Goal: Transaction & Acquisition: Book appointment/travel/reservation

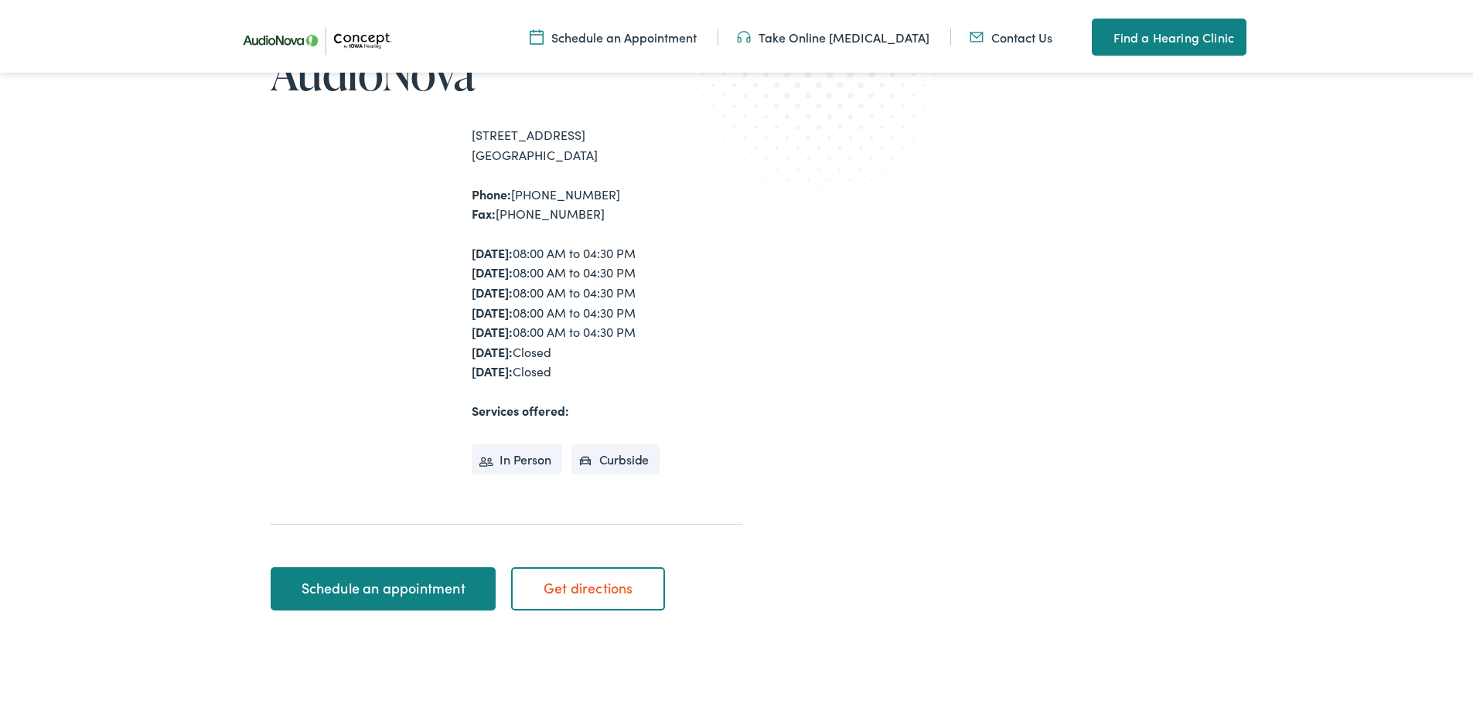
scroll to position [232, 0]
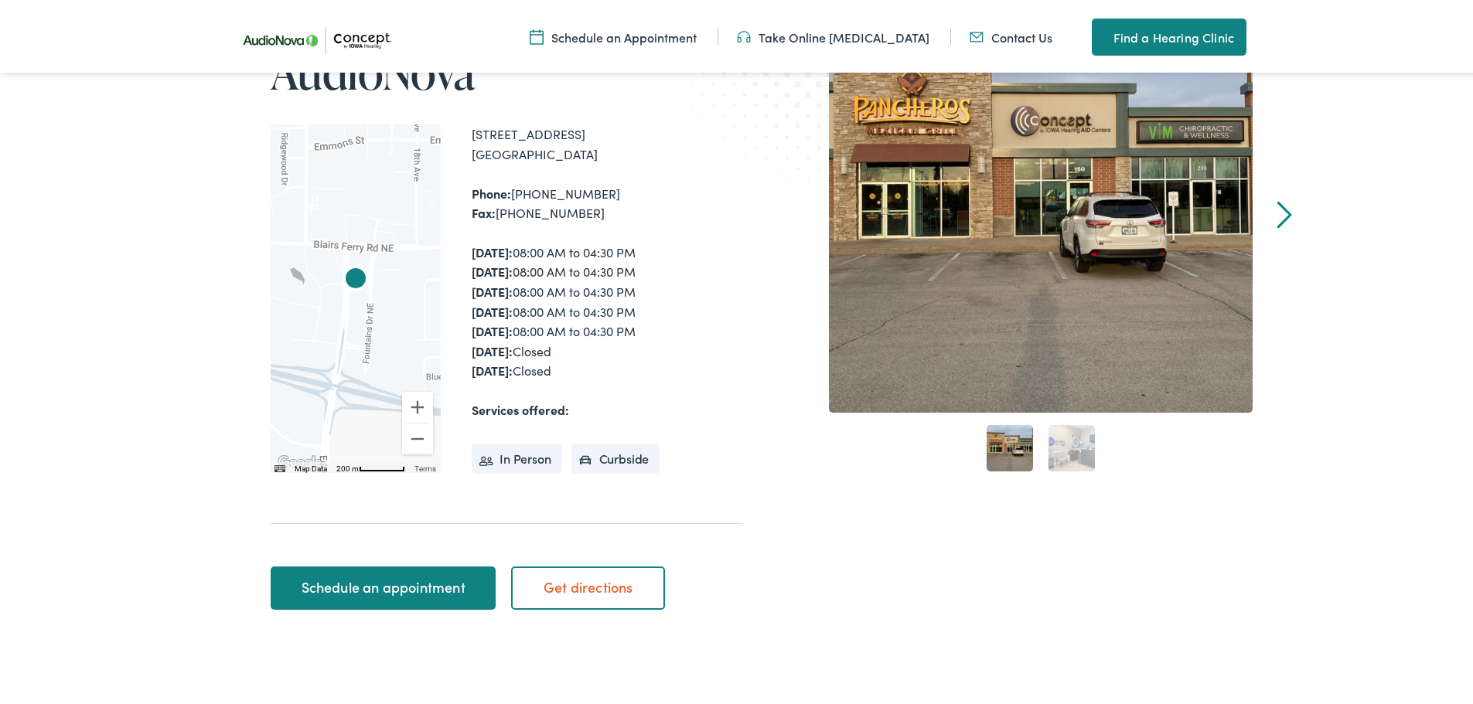
click at [390, 586] on link "Schedule an appointment" at bounding box center [383, 585] width 225 height 43
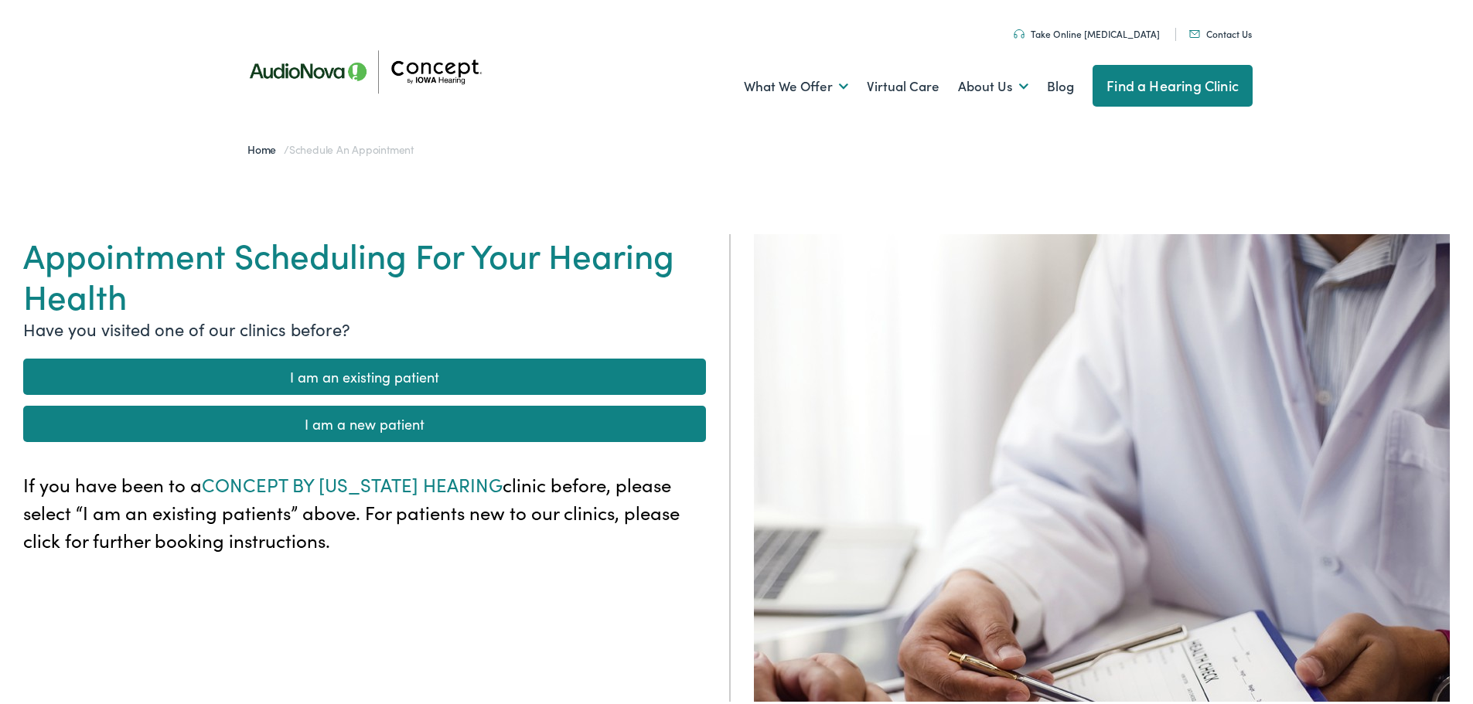
click at [396, 421] on link "I am a new patient" at bounding box center [364, 421] width 683 height 36
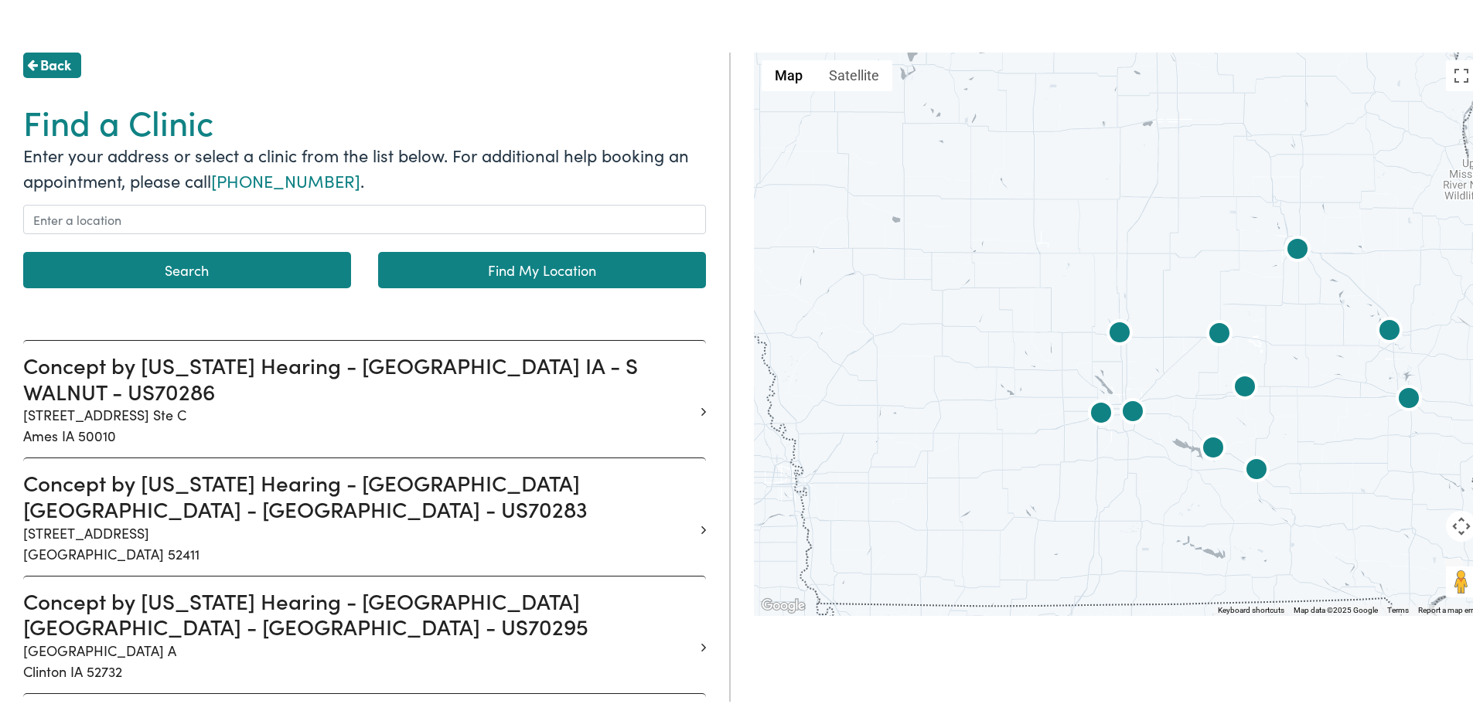
scroll to position [232, 0]
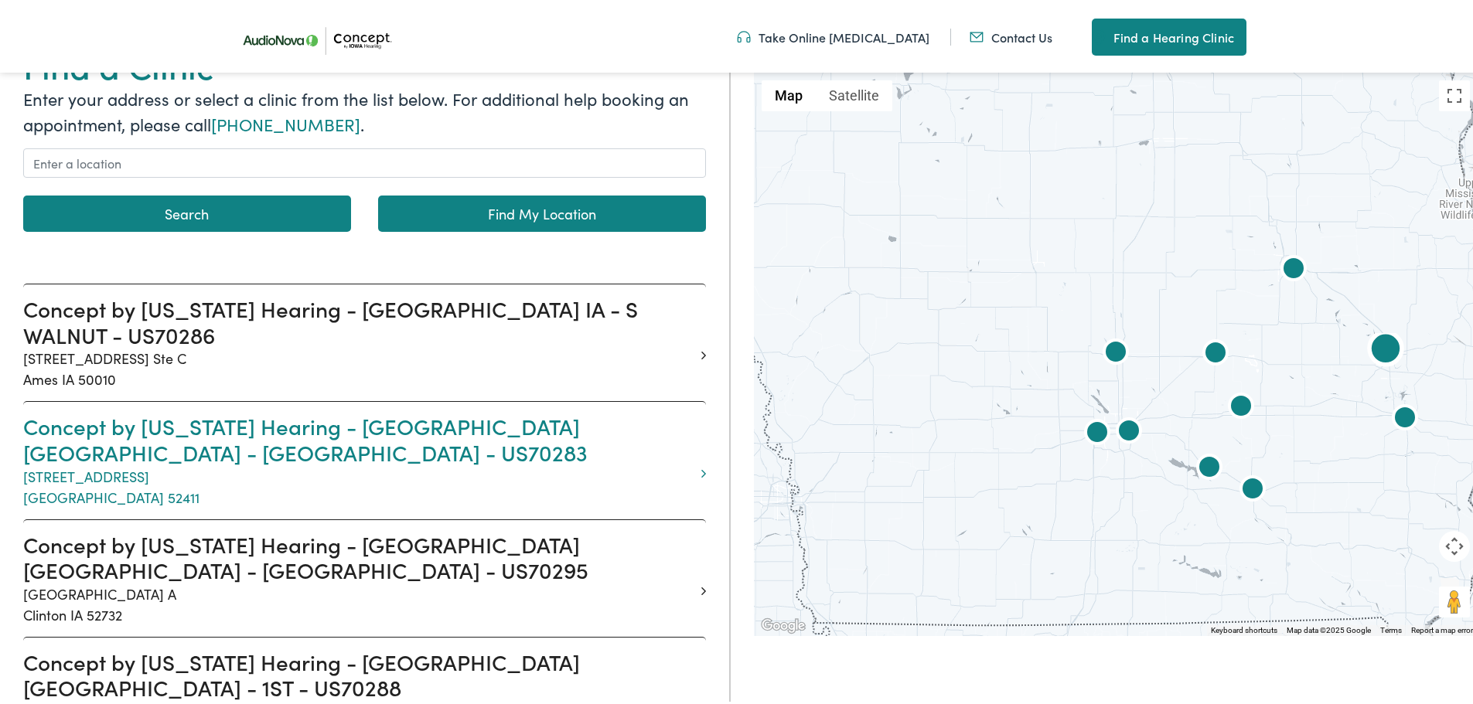
click at [280, 415] on h3 "Concept by Iowa Hearing - CEDAR RAPIDS IA - EDGEWOOD - US70283" at bounding box center [358, 436] width 671 height 52
